Goal: Task Accomplishment & Management: Complete application form

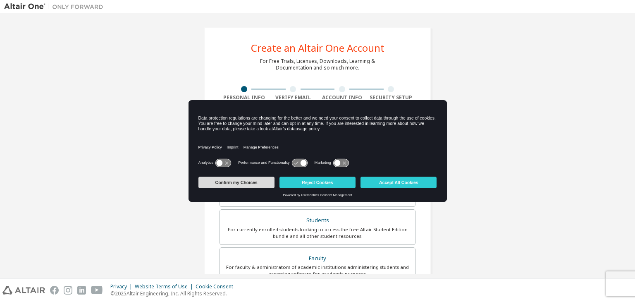
click at [259, 183] on button "Confirm my Choices" at bounding box center [236, 183] width 76 height 12
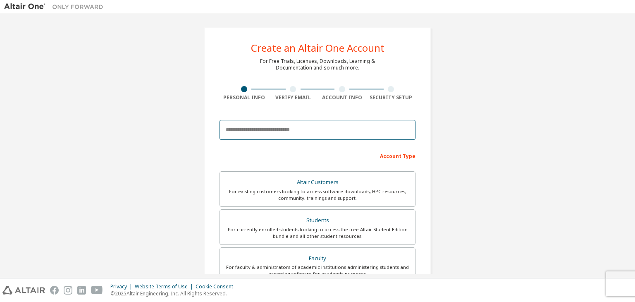
drag, startPoint x: 275, startPoint y: 138, endPoint x: 270, endPoint y: 134, distance: 5.6
click at [273, 135] on input "email" at bounding box center [317, 130] width 196 height 20
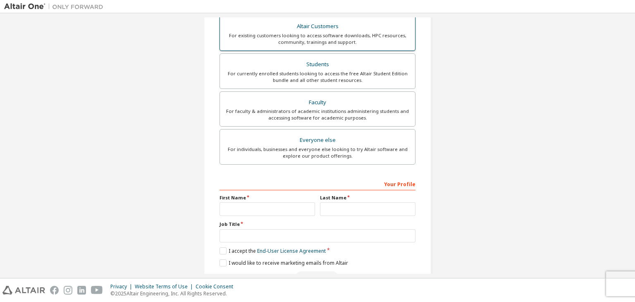
scroll to position [180, 0]
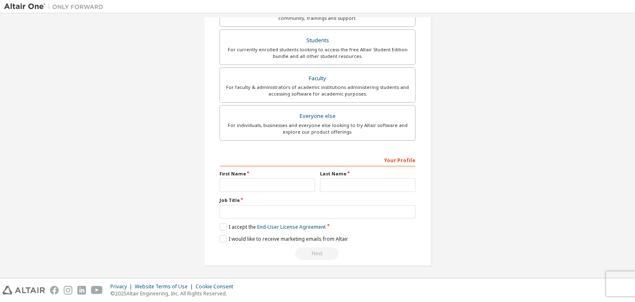
type input "**********"
click at [275, 180] on input "text" at bounding box center [266, 185] width 95 height 14
type input "********"
click at [331, 187] on input "text" at bounding box center [367, 185] width 95 height 14
type input "*********"
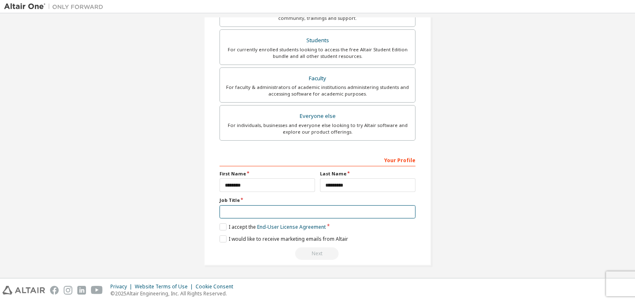
click at [281, 208] on input "text" at bounding box center [317, 212] width 196 height 14
type input "*******"
click at [220, 228] on label "I accept the End-User License Agreement" at bounding box center [272, 226] width 106 height 7
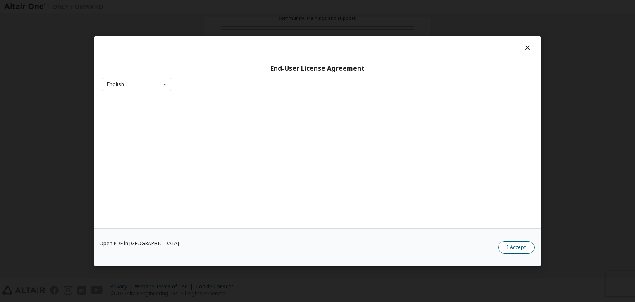
click at [508, 245] on button "I Accept" at bounding box center [516, 247] width 36 height 12
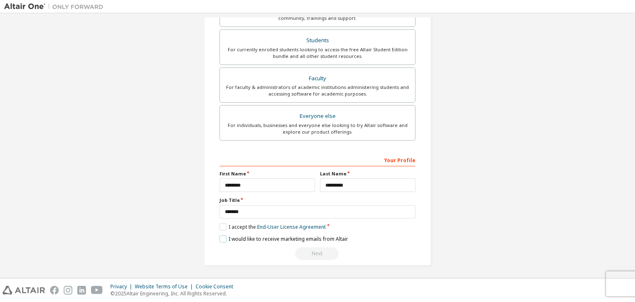
click at [222, 239] on label "I would like to receive marketing emails from Altair" at bounding box center [283, 238] width 129 height 7
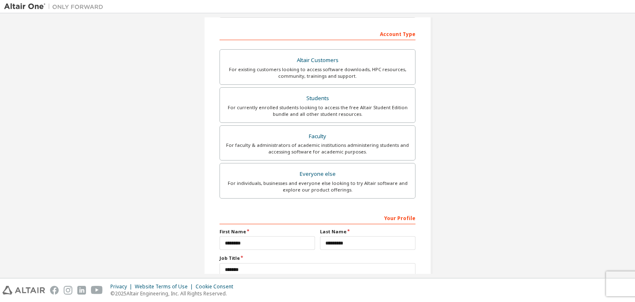
scroll to position [56, 0]
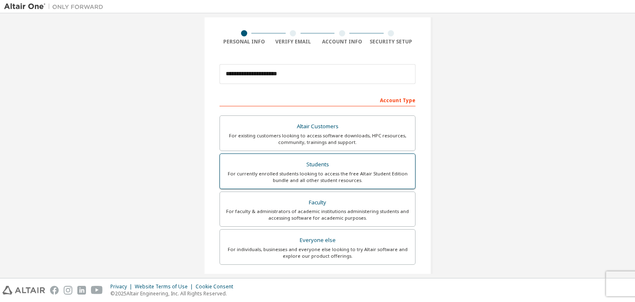
click at [360, 172] on div "For currently enrolled students looking to access the free Altair Student Editi…" at bounding box center [317, 176] width 185 height 13
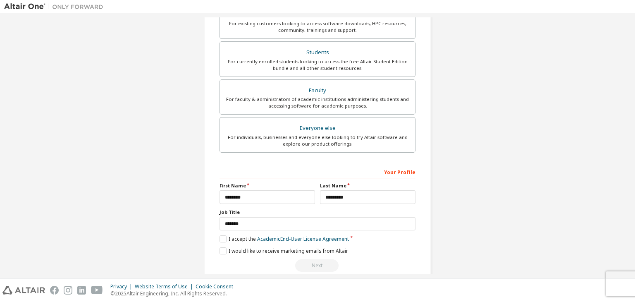
scroll to position [180, 0]
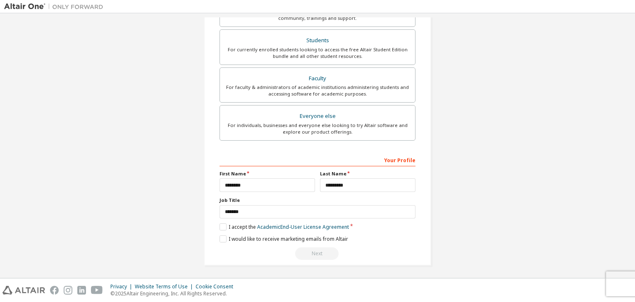
click at [319, 250] on div "Next" at bounding box center [317, 253] width 196 height 12
click at [222, 223] on label "I accept the Academic End-User License Agreement" at bounding box center [283, 226] width 129 height 7
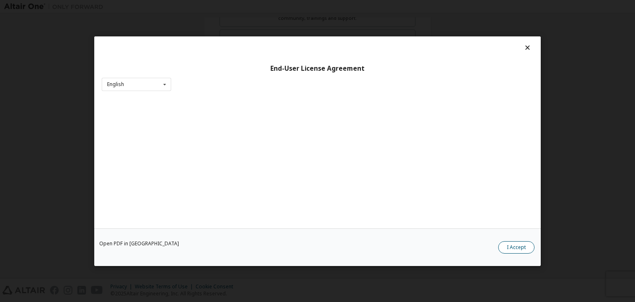
click at [508, 243] on button "I Accept" at bounding box center [516, 247] width 36 height 12
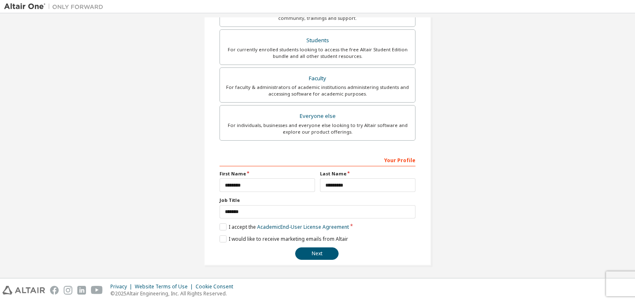
click at [296, 247] on div "Next" at bounding box center [317, 253] width 196 height 12
click at [305, 251] on button "Next" at bounding box center [316, 253] width 43 height 12
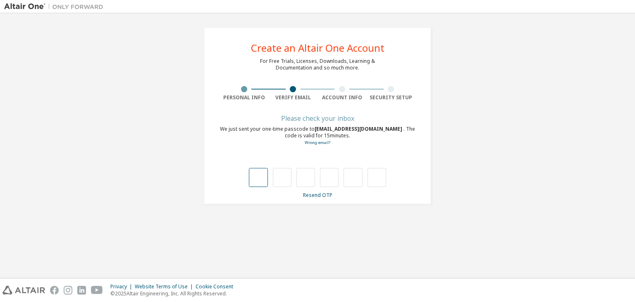
drag, startPoint x: 534, startPoint y: 1, endPoint x: 258, endPoint y: 179, distance: 329.0
click at [258, 179] on input "text" at bounding box center [258, 177] width 19 height 19
type input "*"
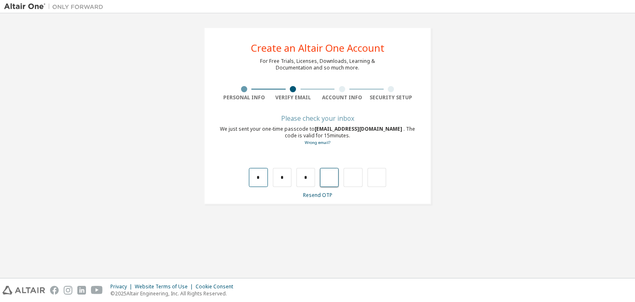
type input "*"
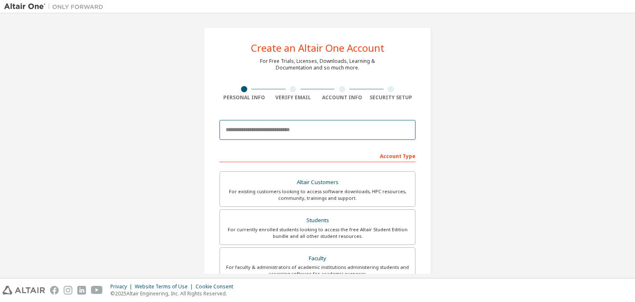
click at [310, 131] on input "email" at bounding box center [317, 130] width 196 height 20
click at [261, 133] on input "**********" at bounding box center [317, 130] width 196 height 20
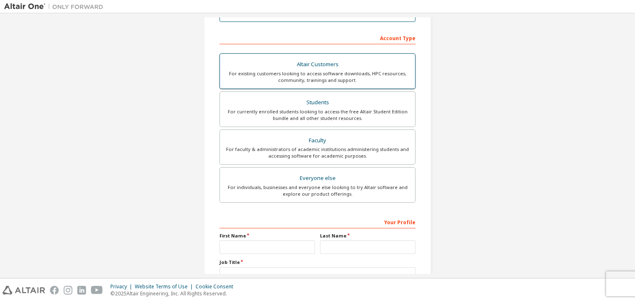
scroll to position [124, 0]
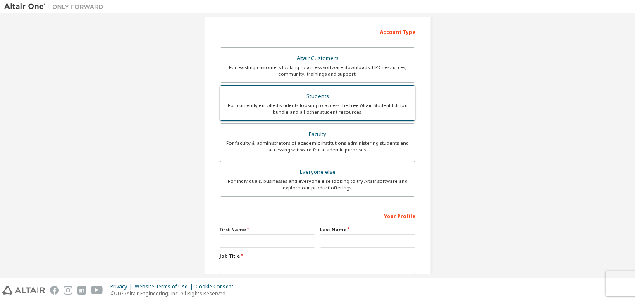
type input "**********"
click at [304, 111] on div "For currently enrolled students looking to access the free Altair Student Editi…" at bounding box center [317, 108] width 185 height 13
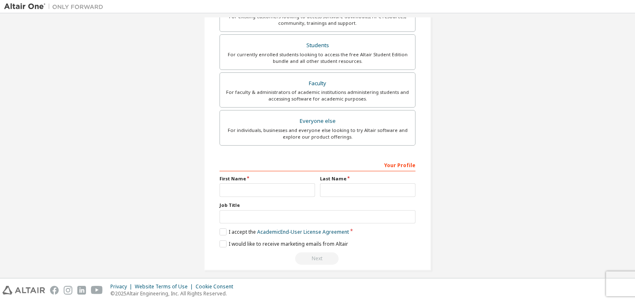
scroll to position [180, 0]
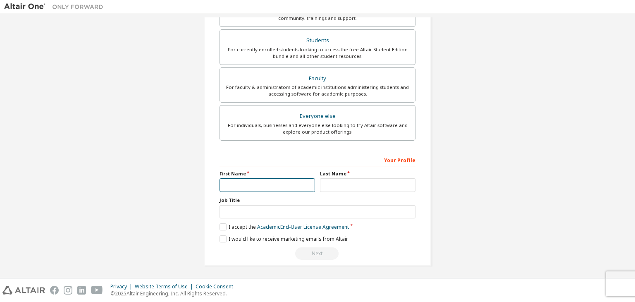
click at [276, 185] on input "text" at bounding box center [266, 185] width 95 height 14
type input "********"
click at [330, 183] on input "text" at bounding box center [367, 185] width 95 height 14
type input "*********"
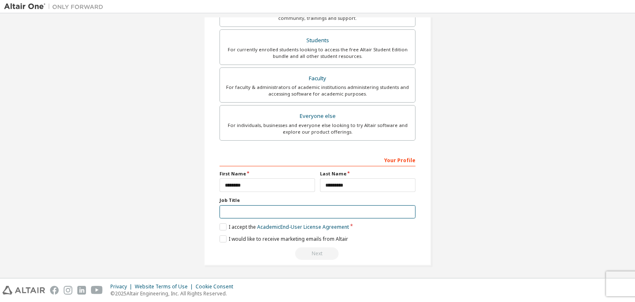
click at [313, 209] on input "text" at bounding box center [317, 212] width 196 height 14
type input "*******"
click at [221, 226] on label "I accept the Academic End-User License Agreement" at bounding box center [283, 226] width 129 height 7
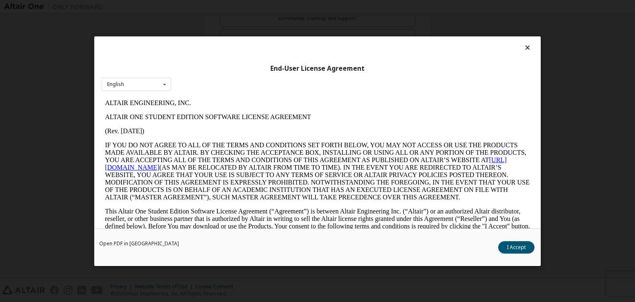
scroll to position [0, 0]
drag, startPoint x: 503, startPoint y: 247, endPoint x: 362, endPoint y: 255, distance: 140.7
click at [503, 247] on button "I Accept" at bounding box center [516, 247] width 36 height 12
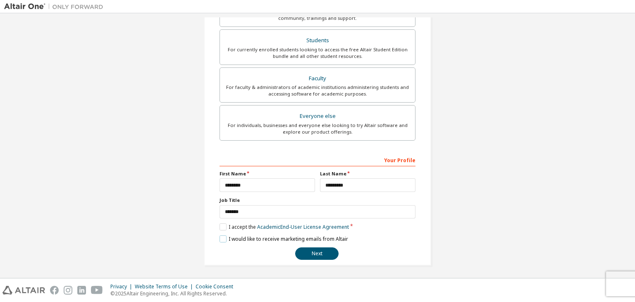
click at [221, 236] on label "I would like to receive marketing emails from Altair" at bounding box center [283, 238] width 129 height 7
click at [322, 253] on button "Next" at bounding box center [316, 253] width 43 height 12
click at [317, 249] on button "Next" at bounding box center [316, 253] width 43 height 12
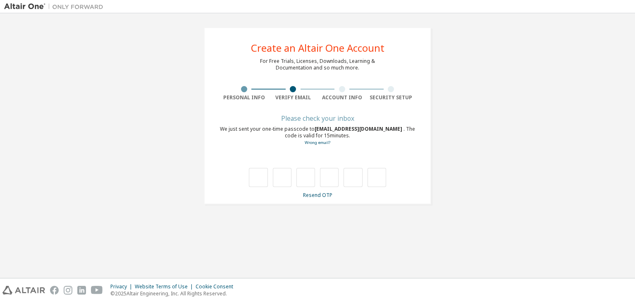
type input "*"
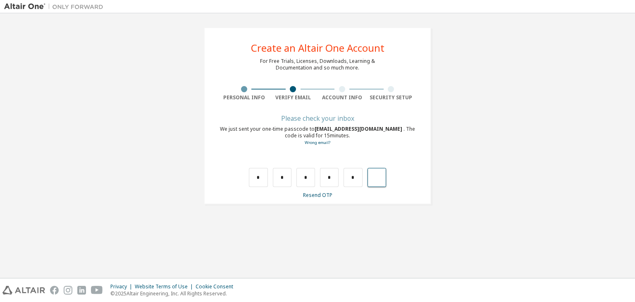
type input "*"
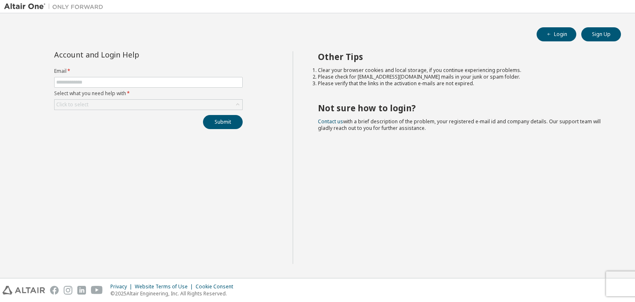
click at [212, 76] on form "Email * Select what you need help with * Click to select" at bounding box center [148, 89] width 188 height 42
click at [99, 85] on input "text" at bounding box center [148, 82] width 184 height 7
drag, startPoint x: 200, startPoint y: 76, endPoint x: 218, endPoint y: 69, distance: 19.6
click at [200, 75] on form "Email * Select what you need help with * Click to select" at bounding box center [148, 89] width 188 height 42
click at [569, 34] on button "Login" at bounding box center [557, 34] width 40 height 14
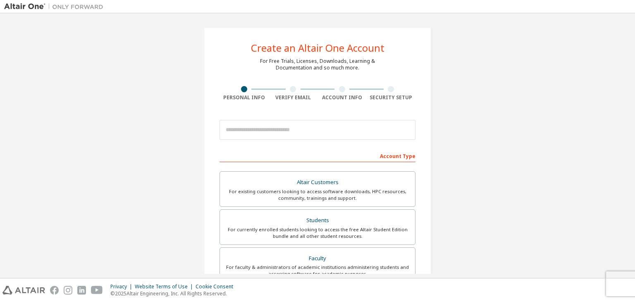
click at [255, 75] on div "Create an Altair One Account For Free Trials, Licenses, Downloads, Learning & D…" at bounding box center [317, 236] width 227 height 418
drag, startPoint x: 245, startPoint y: 62, endPoint x: 240, endPoint y: 66, distance: 6.7
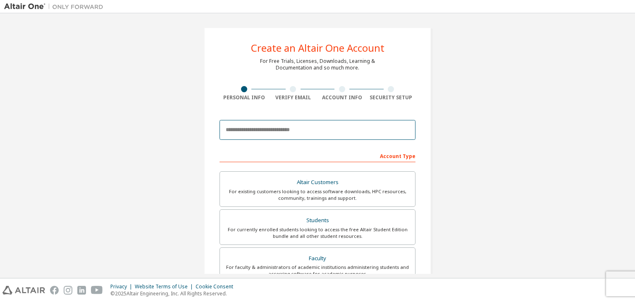
click at [278, 121] on input "email" at bounding box center [317, 130] width 196 height 20
type input "**********"
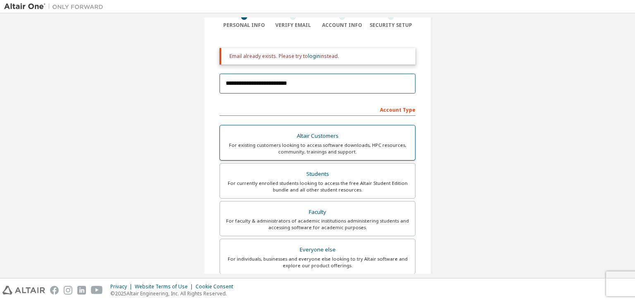
scroll to position [83, 0]
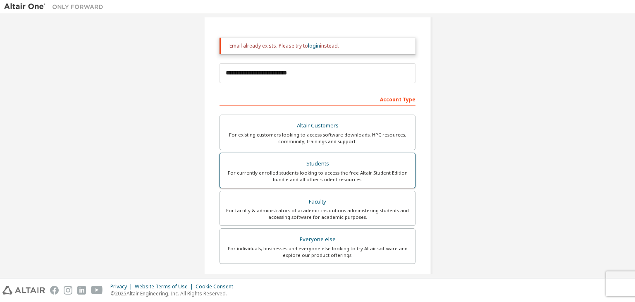
click at [319, 166] on div "Students" at bounding box center [317, 164] width 185 height 12
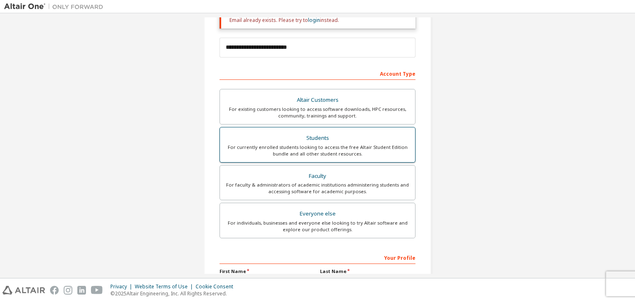
scroll to position [206, 0]
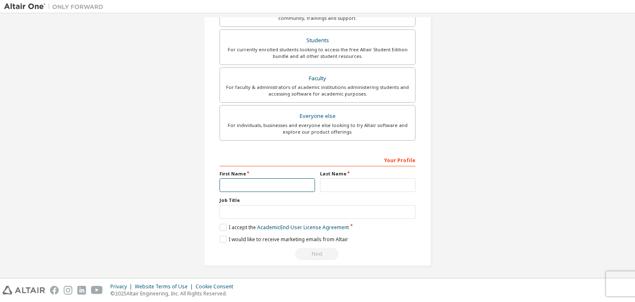
click at [278, 182] on input "text" at bounding box center [266, 185] width 95 height 14
type input "********"
click at [331, 185] on input "text" at bounding box center [367, 185] width 95 height 14
type input "*********"
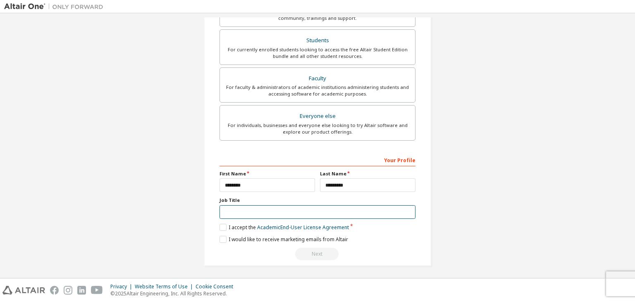
click at [316, 210] on input "text" at bounding box center [317, 212] width 196 height 14
type input "*******"
click at [221, 225] on label "I accept the Academic End-User License Agreement" at bounding box center [283, 227] width 129 height 7
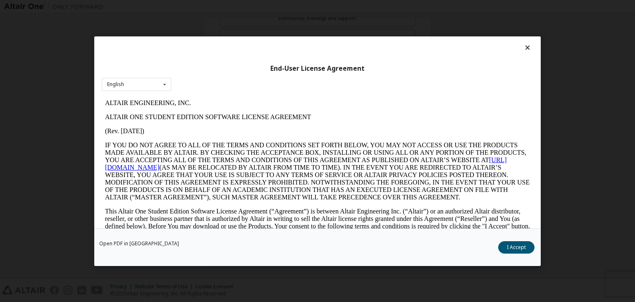
scroll to position [0, 0]
click at [501, 244] on button "I Accept" at bounding box center [516, 247] width 36 height 12
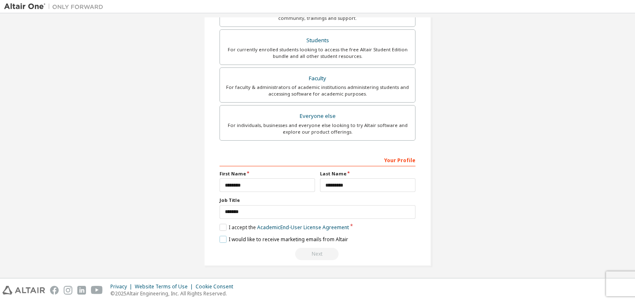
click at [223, 238] on label "I would like to receive marketing emails from Altair" at bounding box center [283, 239] width 129 height 7
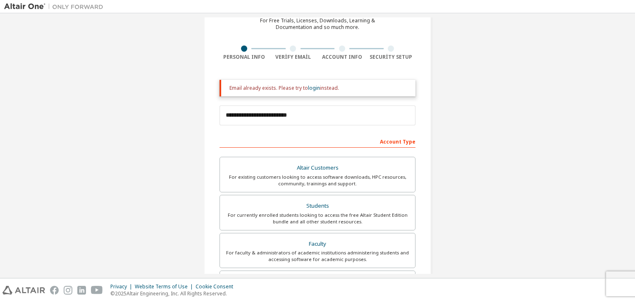
scroll to position [42, 0]
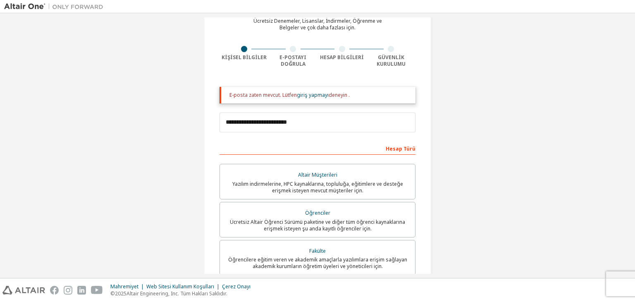
drag, startPoint x: 236, startPoint y: 98, endPoint x: 396, endPoint y: 100, distance: 160.0
click at [396, 100] on div "E-posta zaten mevcut. Lütfen giriş yapmayı deneyin ." at bounding box center [317, 95] width 196 height 17
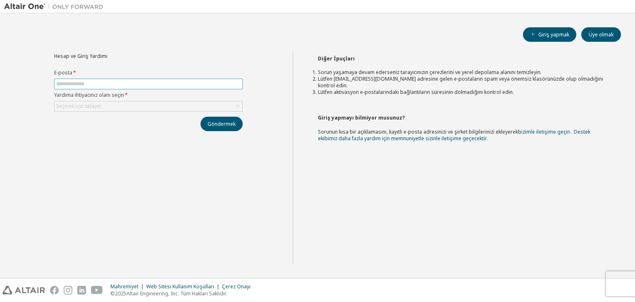
click at [184, 85] on input "text" at bounding box center [148, 84] width 184 height 7
type input "**********"
click at [135, 111] on div "**********" at bounding box center [148, 91] width 198 height 79
click at [144, 105] on div "Seçmek için tıklayın" at bounding box center [149, 106] width 188 height 10
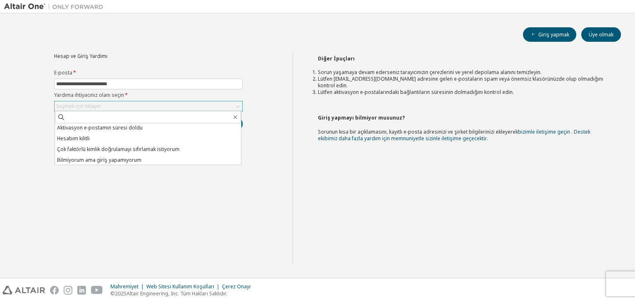
scroll to position [23, 0]
click at [143, 159] on li "Bilmiyorum ama giriş yapamıyorum" at bounding box center [148, 159] width 186 height 11
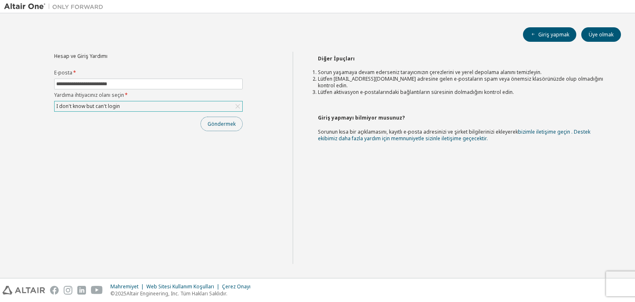
click at [217, 125] on font "Göndermek" at bounding box center [222, 123] width 28 height 7
